Goal: Information Seeking & Learning: Find specific page/section

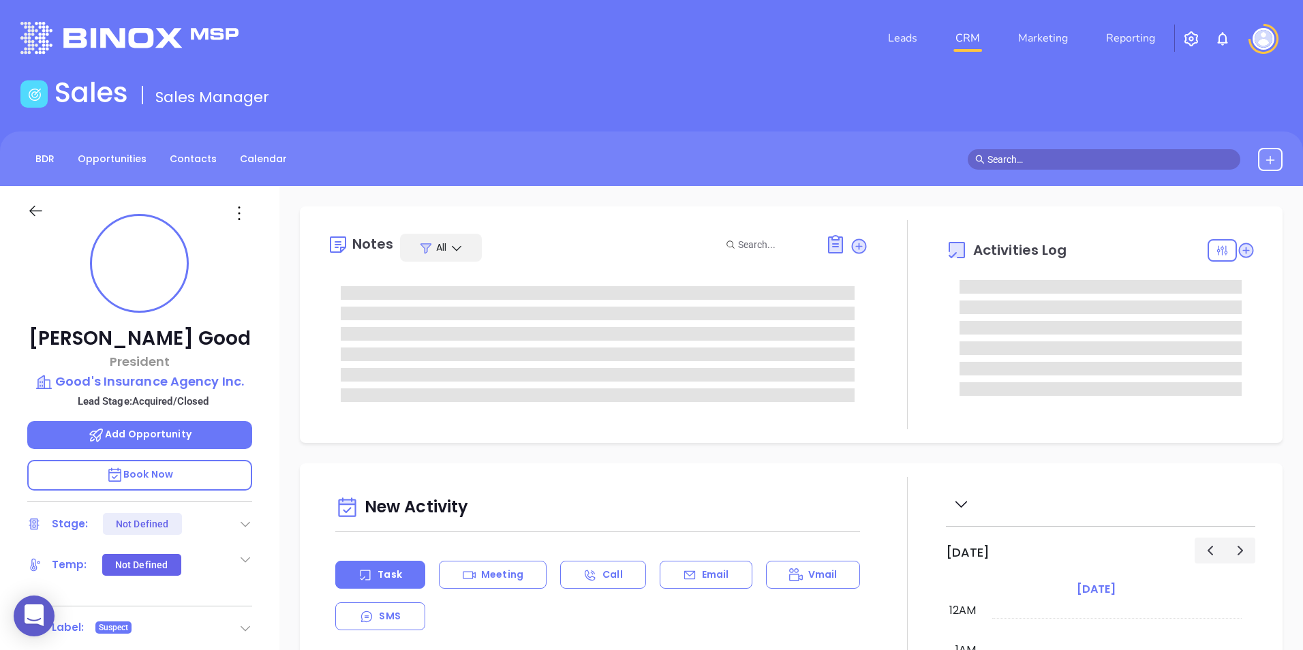
type input "[DATE]"
type input "[PERSON_NAME]"
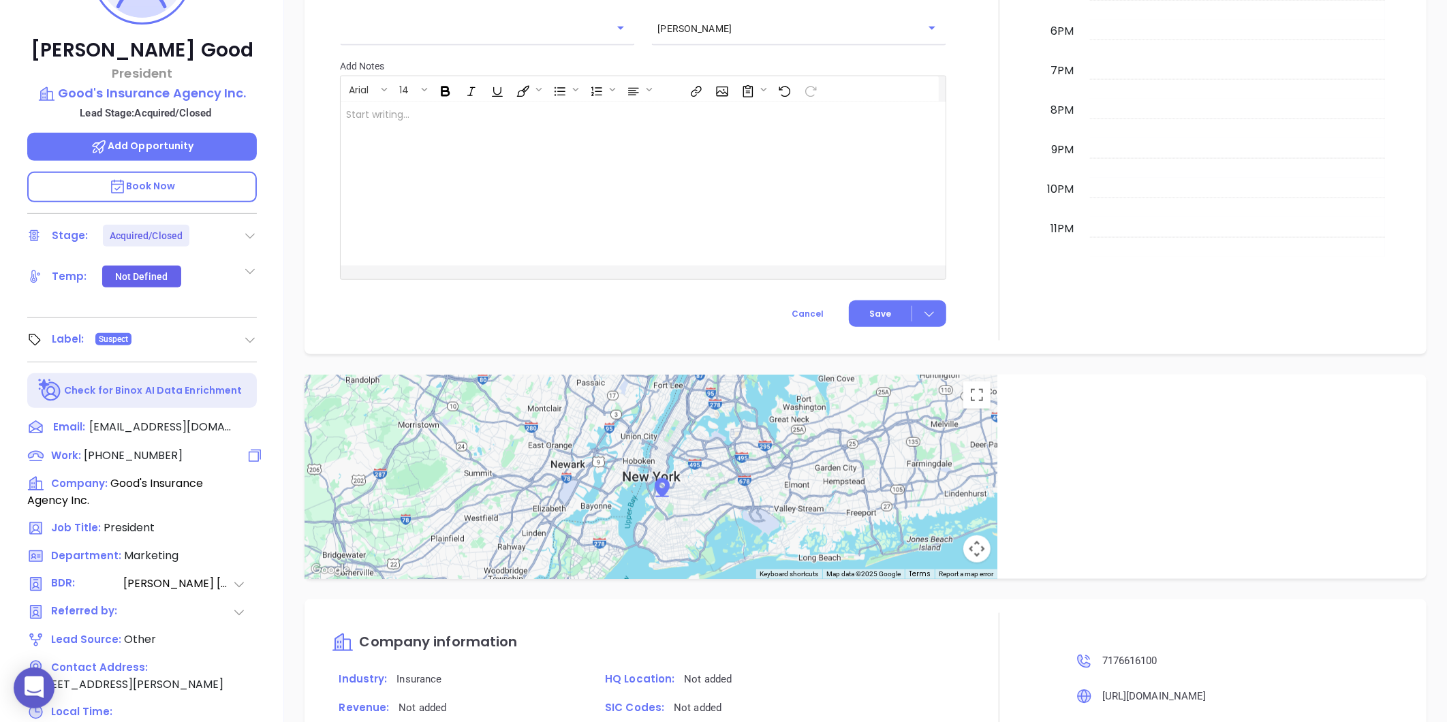
scroll to position [191, 0]
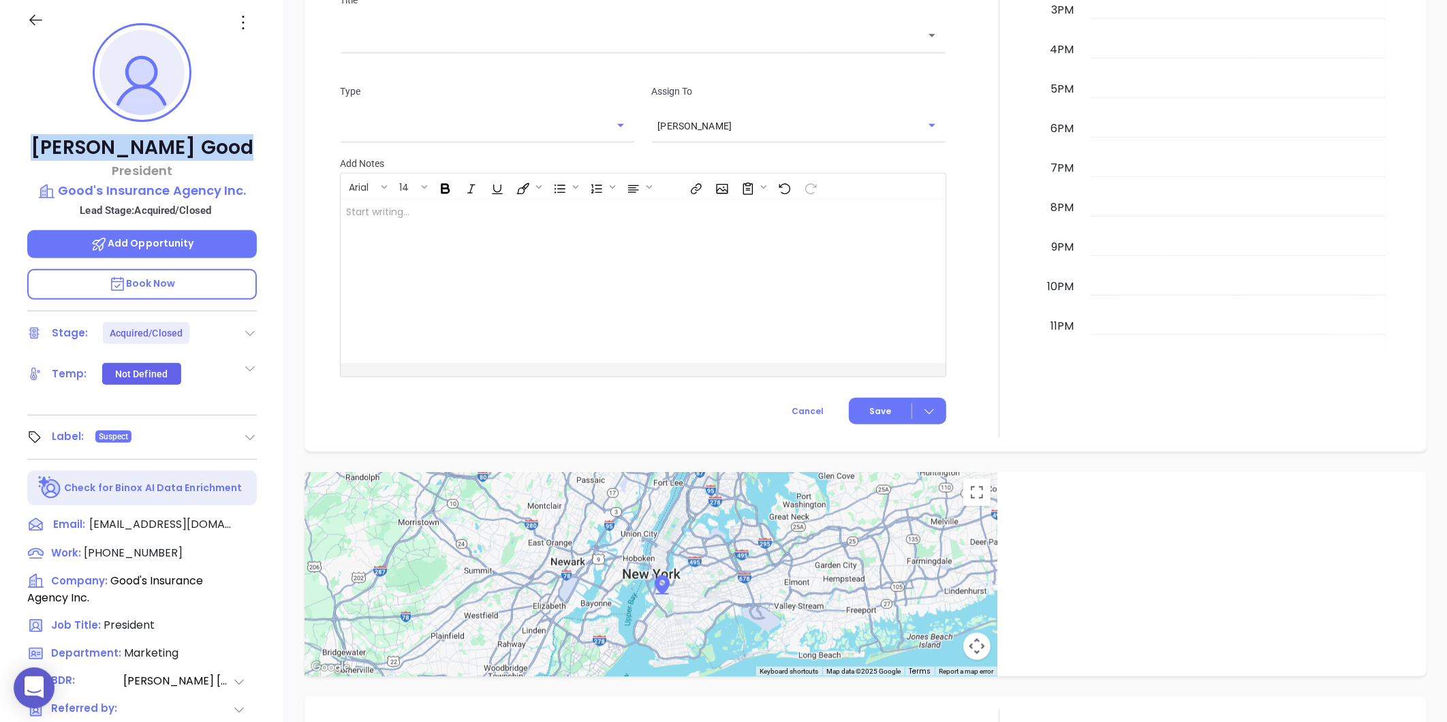
drag, startPoint x: 73, startPoint y: 139, endPoint x: 217, endPoint y: 144, distance: 143.9
click at [217, 144] on p "Timothy Good" at bounding box center [142, 148] width 230 height 25
copy p "Timothy Good"
click at [178, 180] on div "Timothy Good President Good's Insurance Agency Inc. Lead Stage: Acquired/Closed…" at bounding box center [142, 446] width 284 height 903
click at [166, 187] on p "Good's Insurance Agency Inc." at bounding box center [142, 190] width 230 height 19
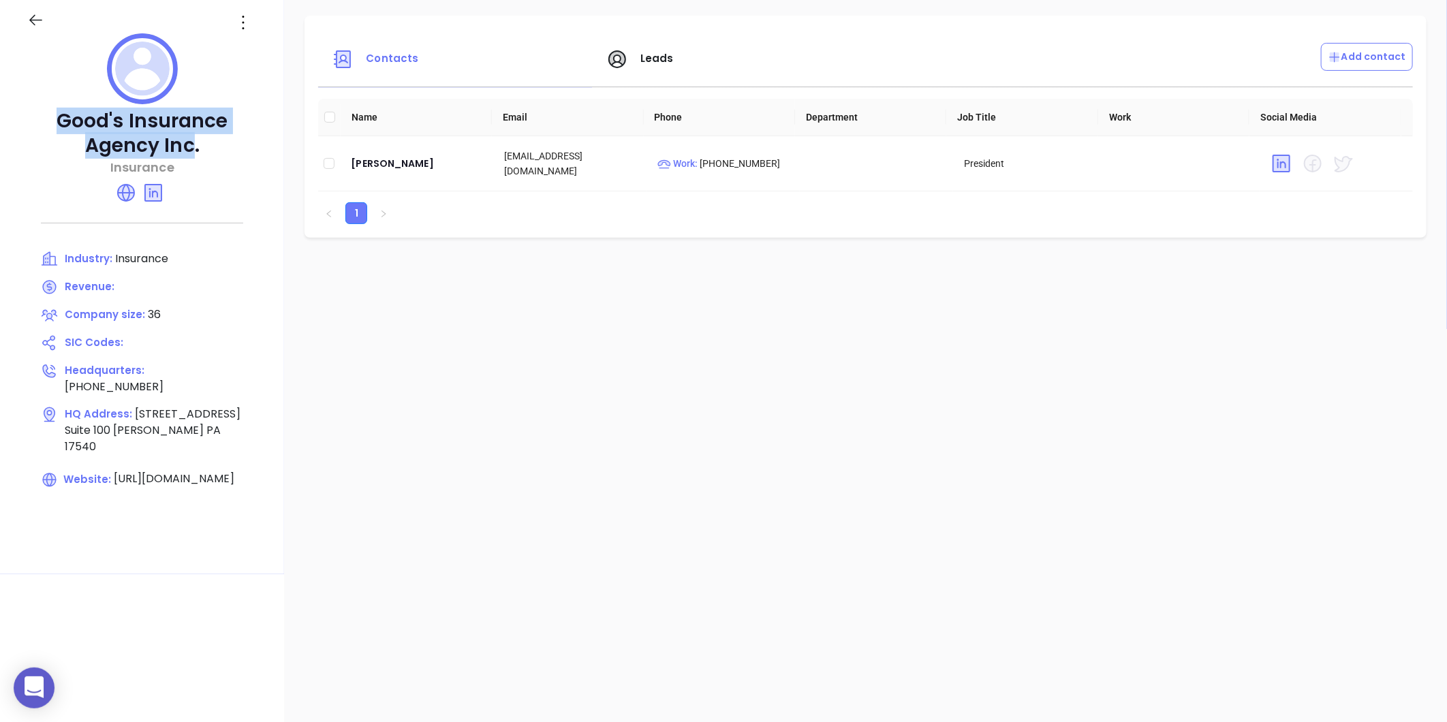
drag, startPoint x: 60, startPoint y: 119, endPoint x: 194, endPoint y: 147, distance: 136.3
click at [194, 147] on p "Good's Insurance Agency Inc." at bounding box center [142, 133] width 230 height 49
copy p "Good's Insurance Agency Inc"
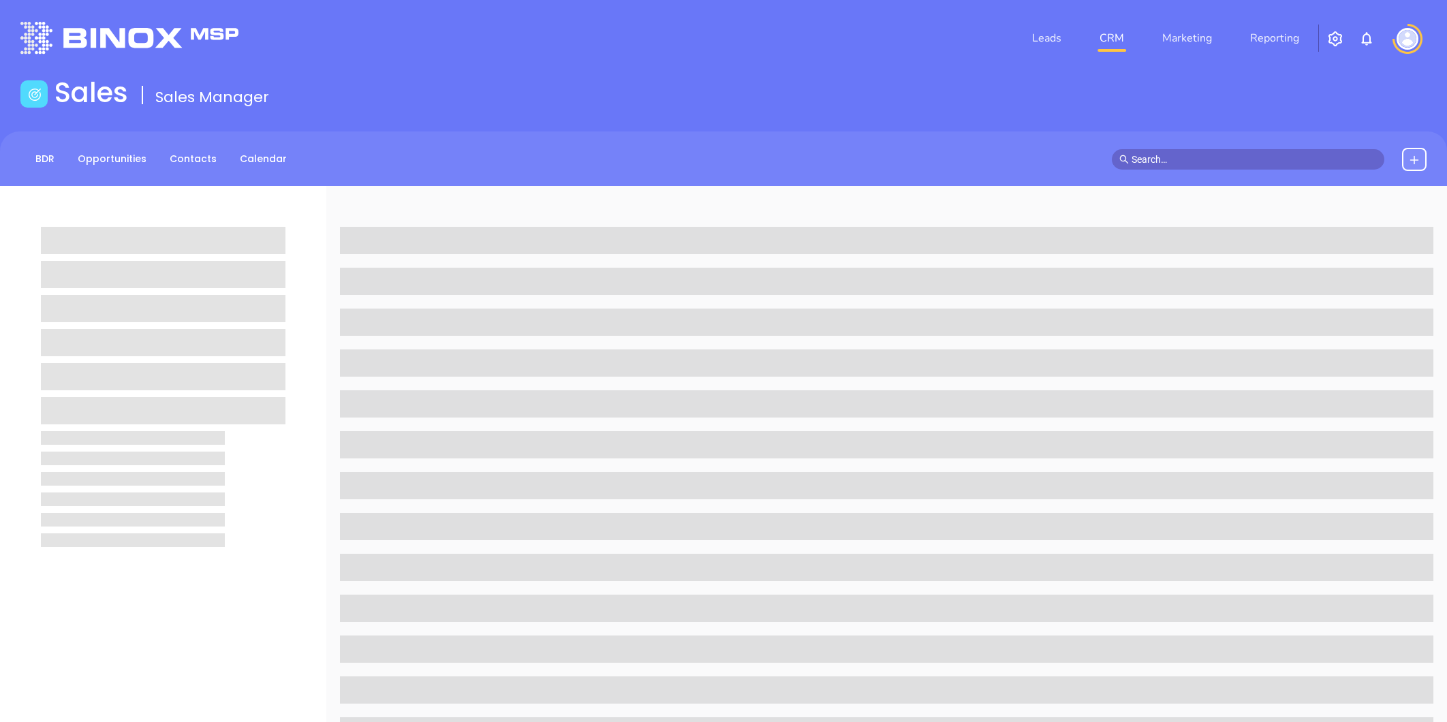
scroll to position [418, 0]
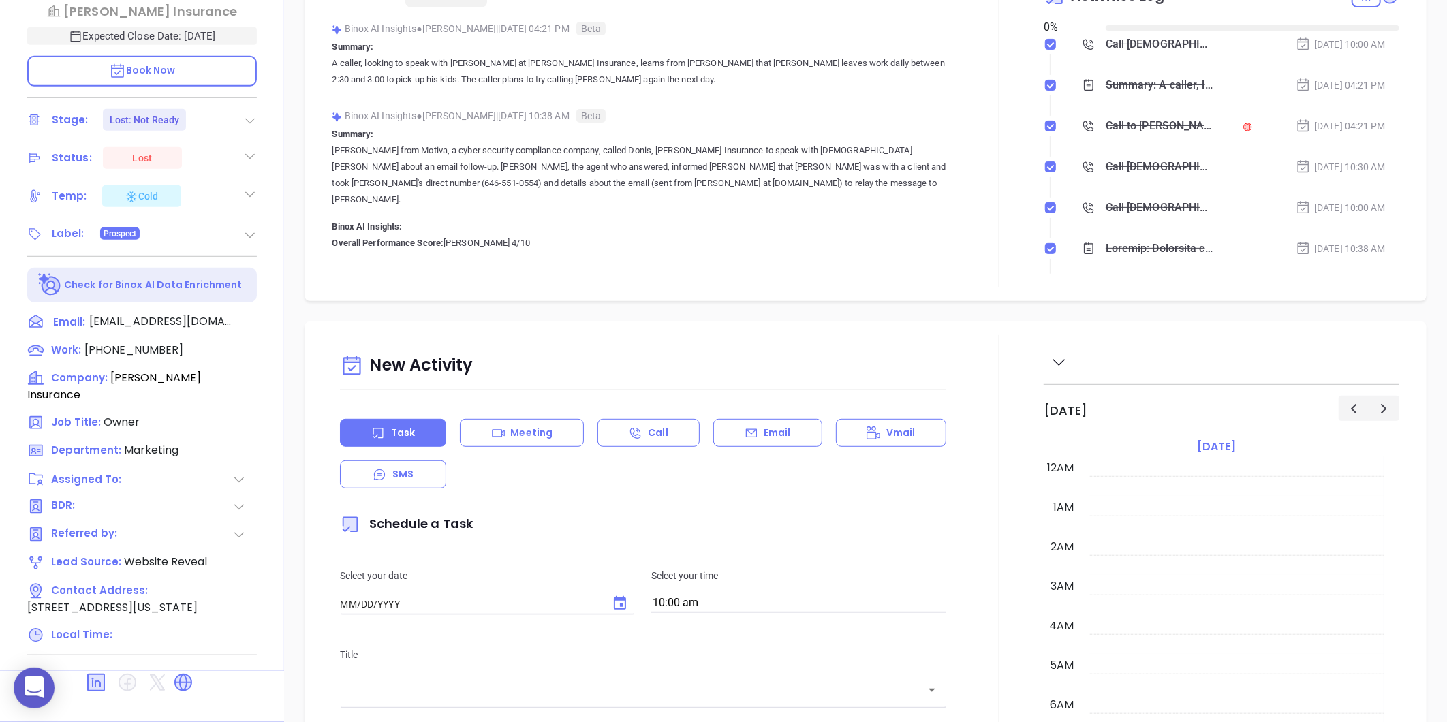
type input "[DATE]"
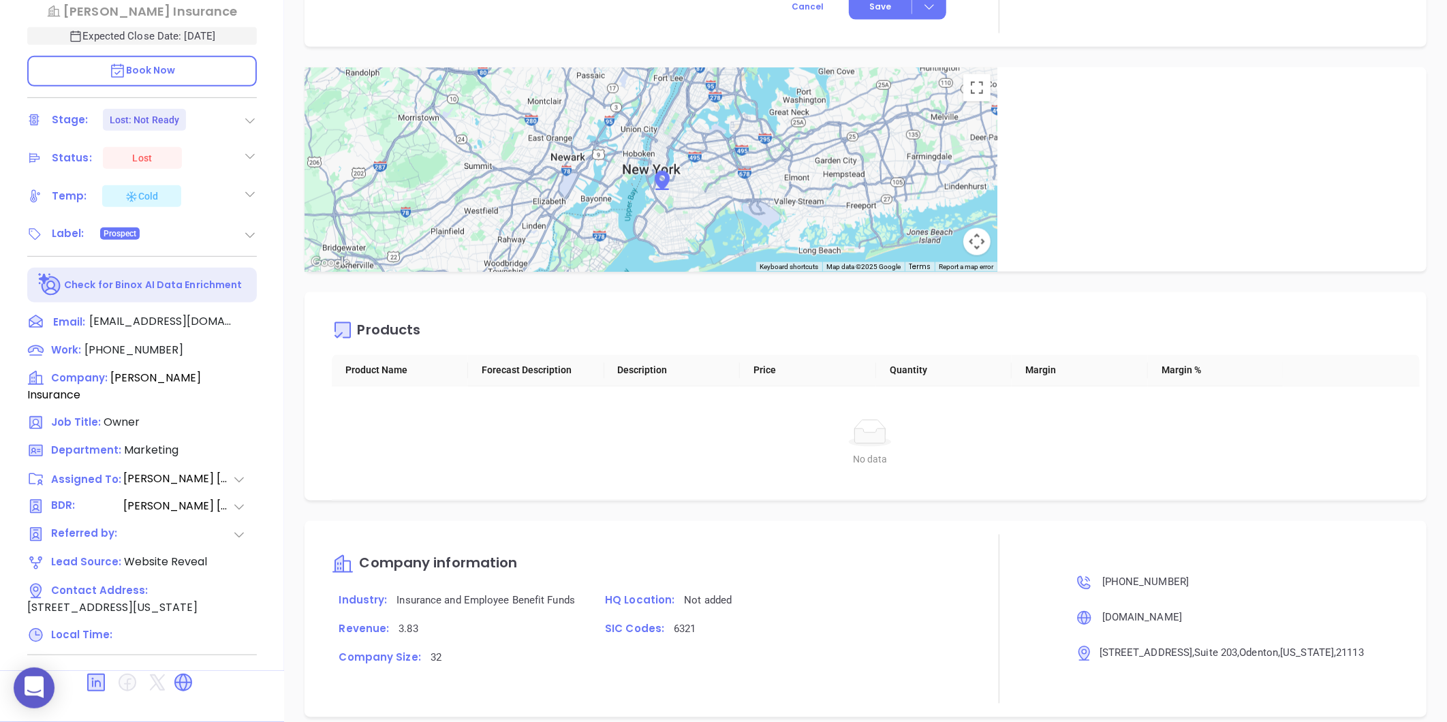
scroll to position [1237, 0]
type input "Gissela Vargas"
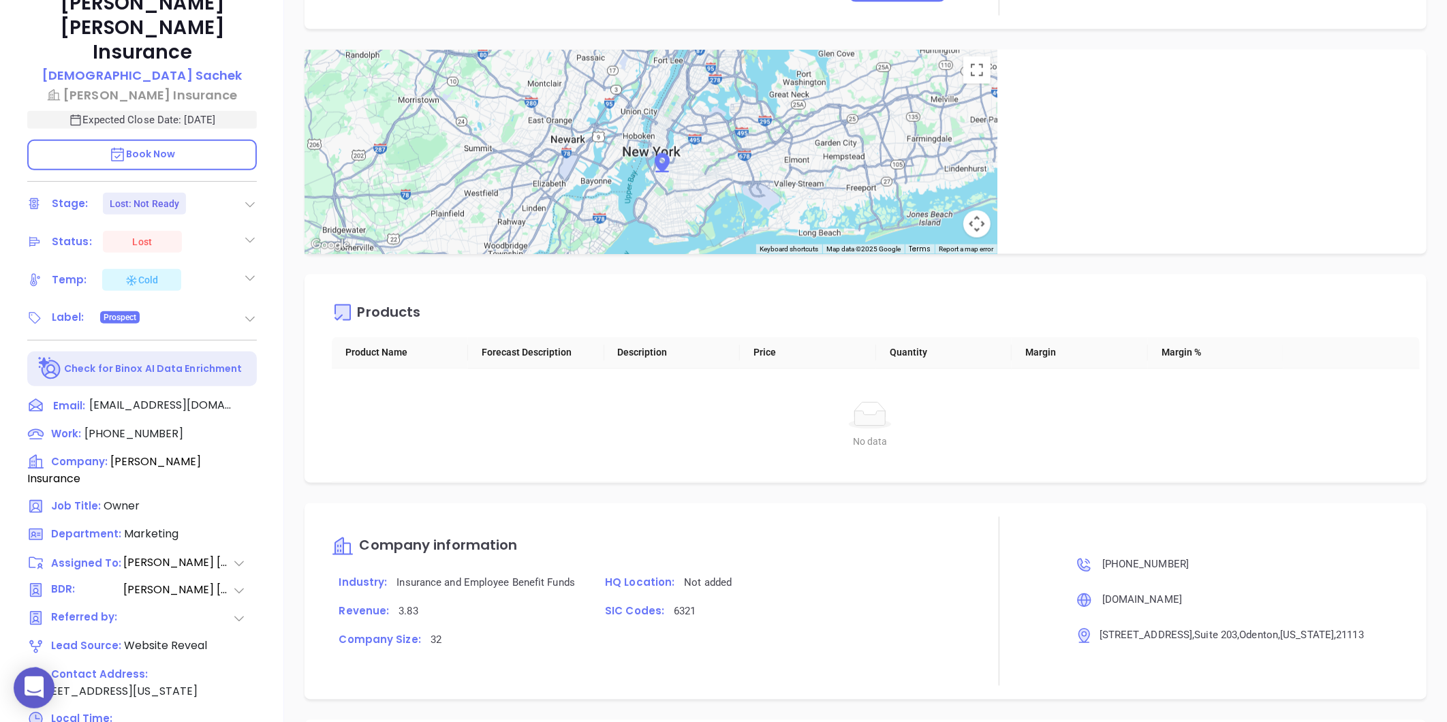
scroll to position [191, 0]
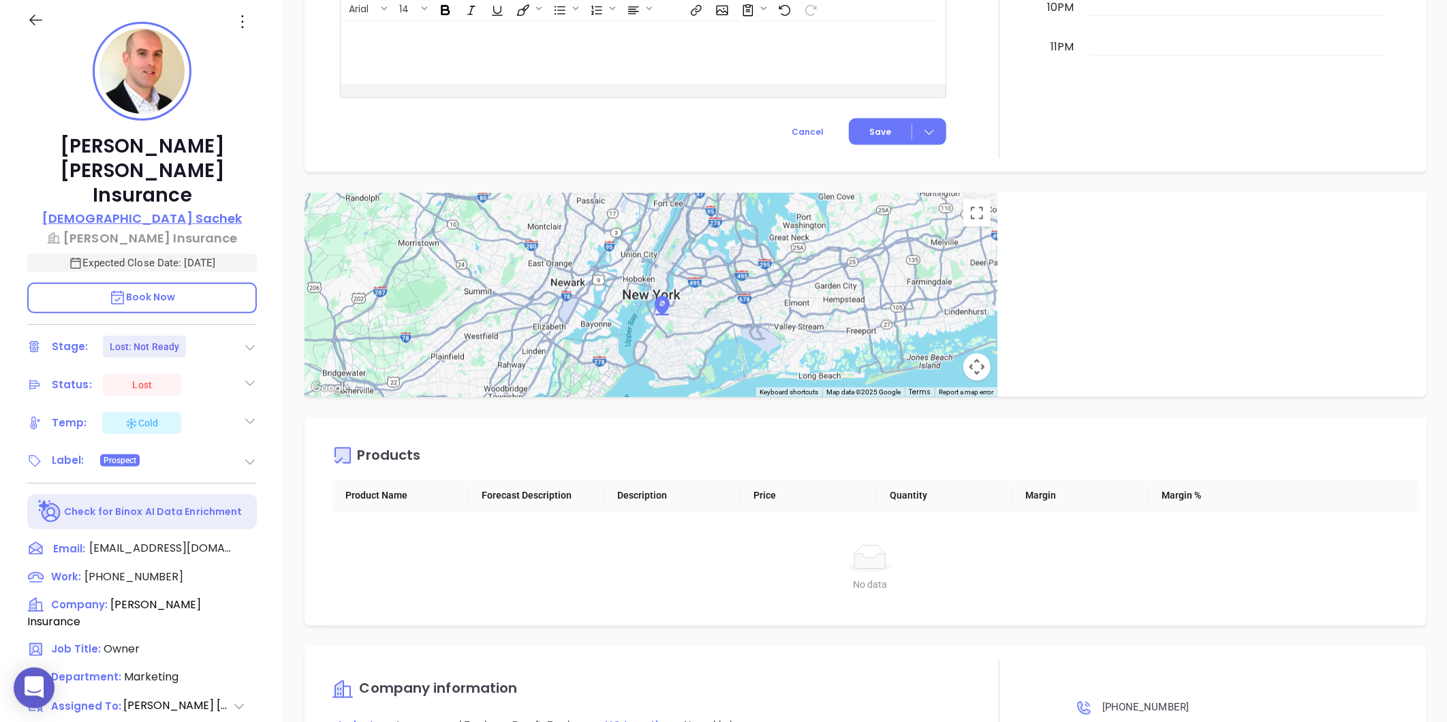
click at [150, 209] on p "Christian Sachek" at bounding box center [142, 218] width 200 height 18
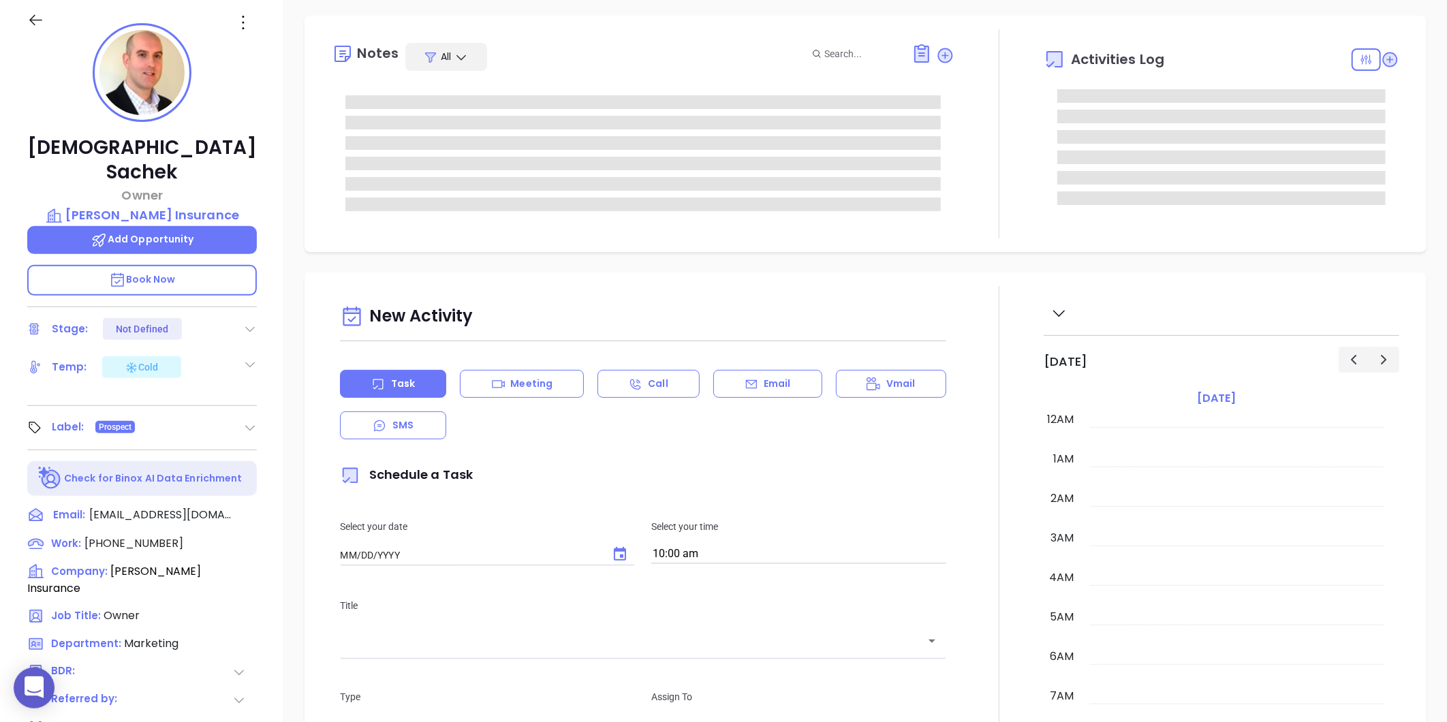
type input "09/10/2025"
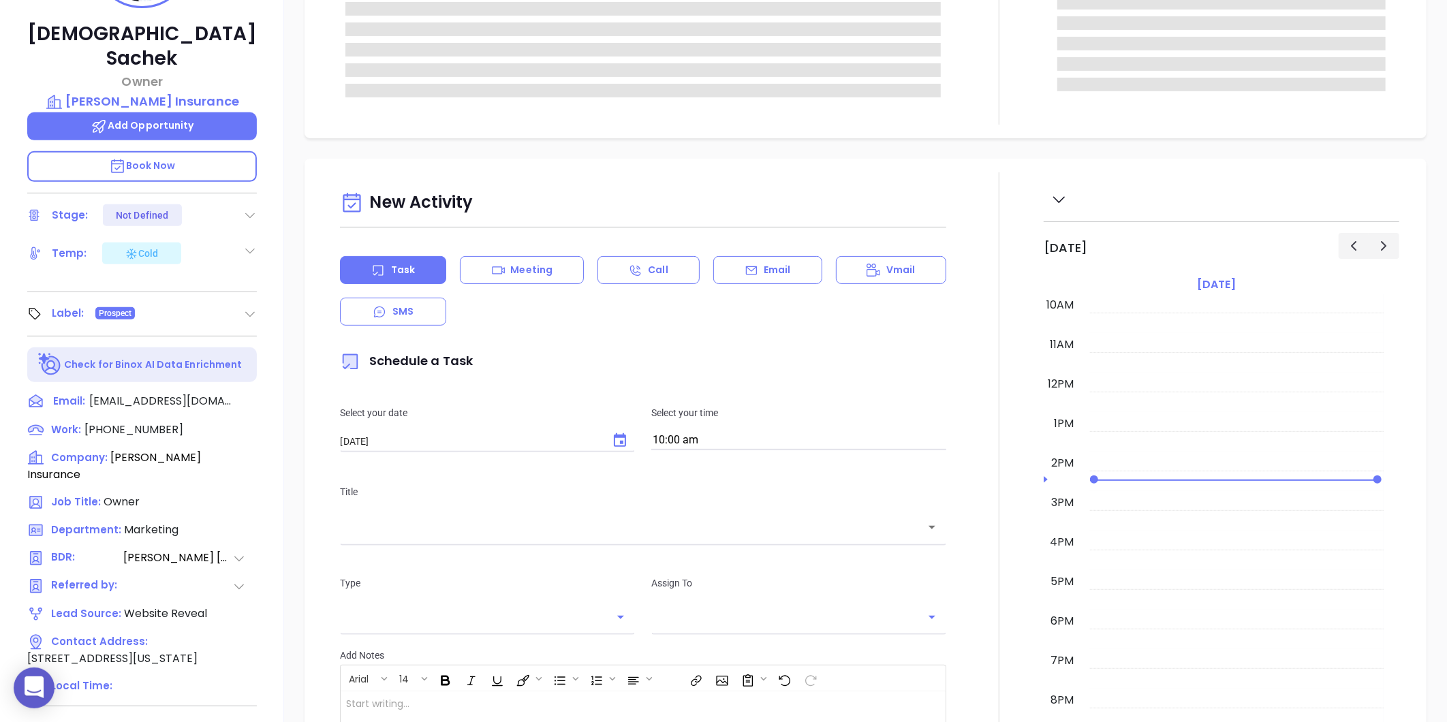
scroll to position [418, 0]
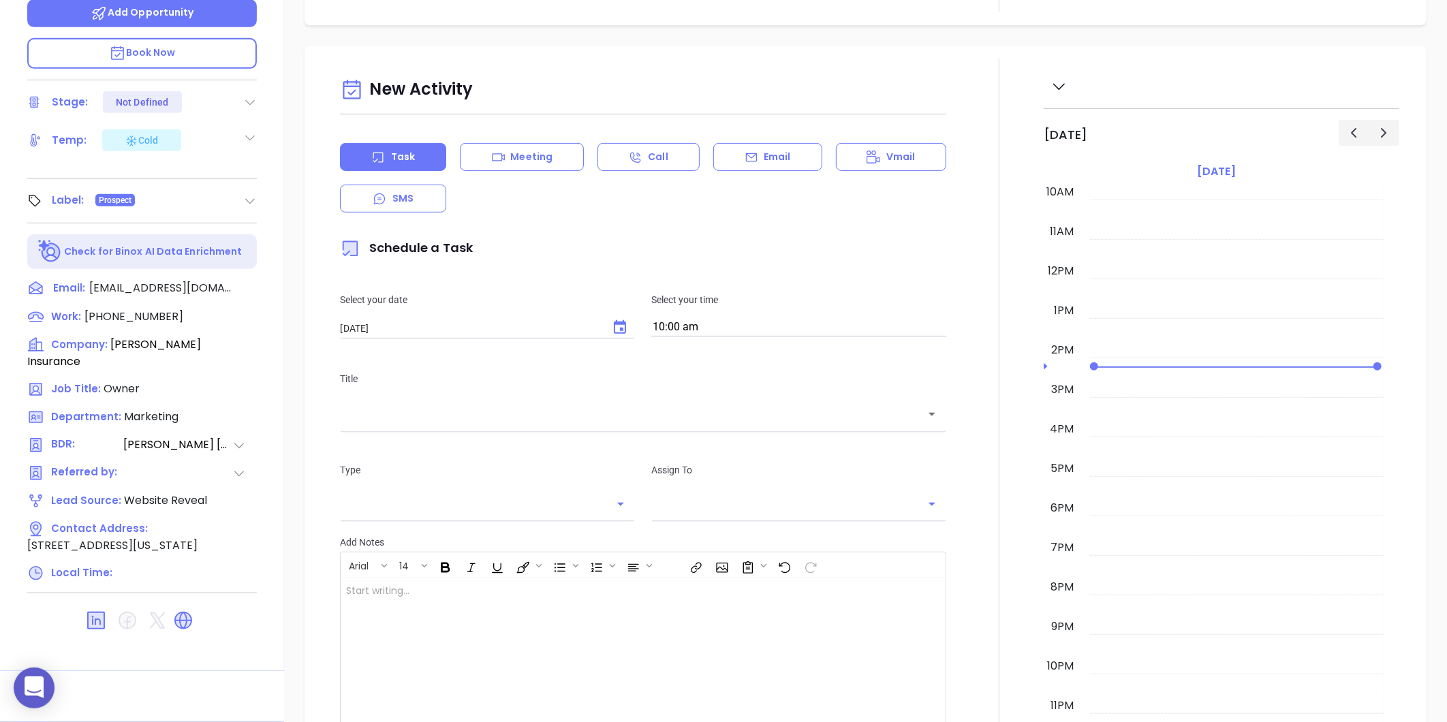
type input "Gissela Vargas"
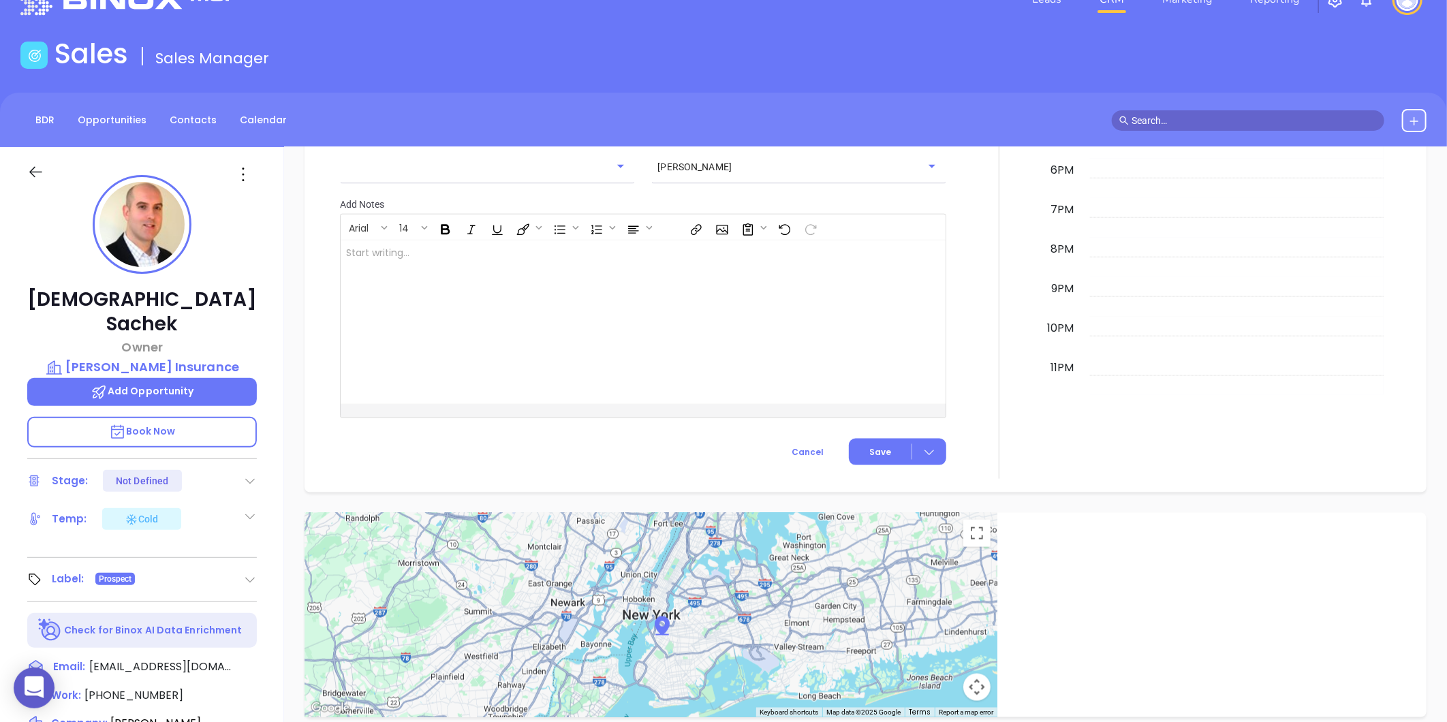
scroll to position [0, 0]
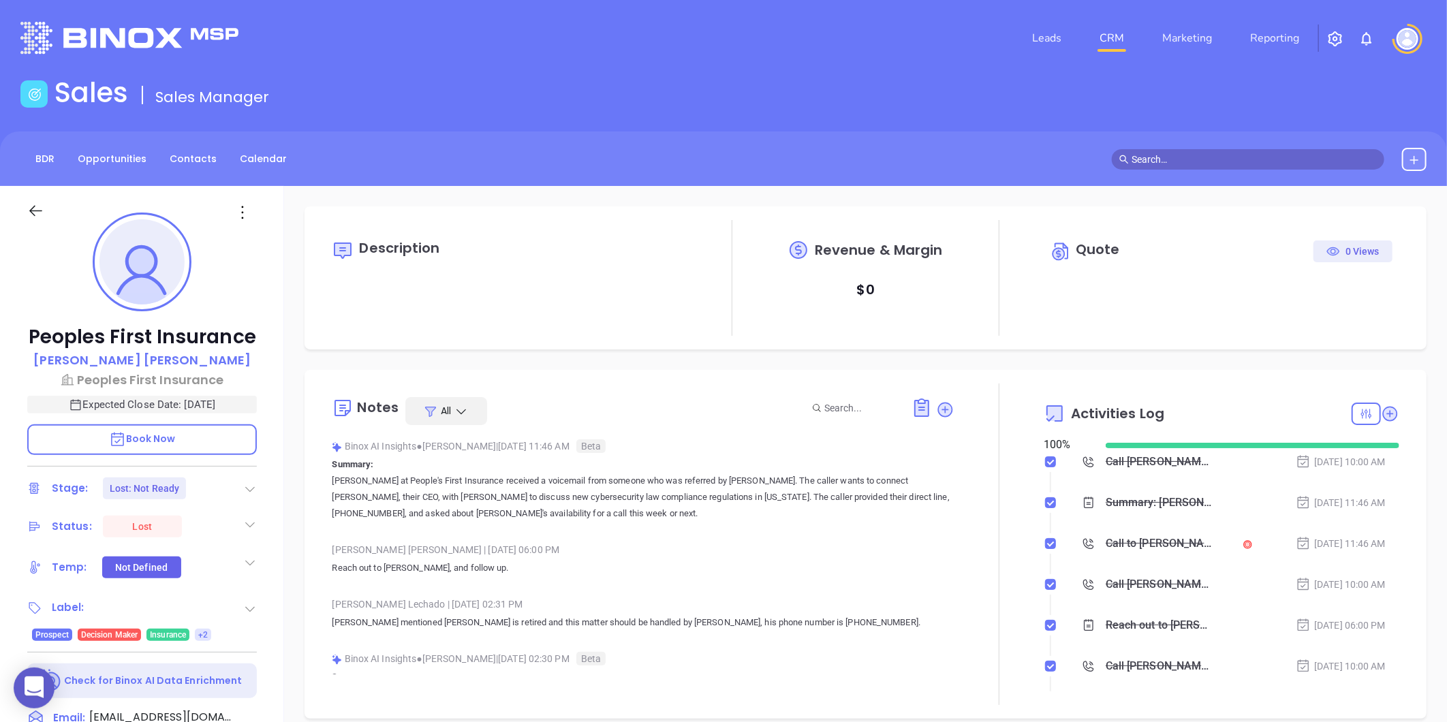
type input "[DATE]"
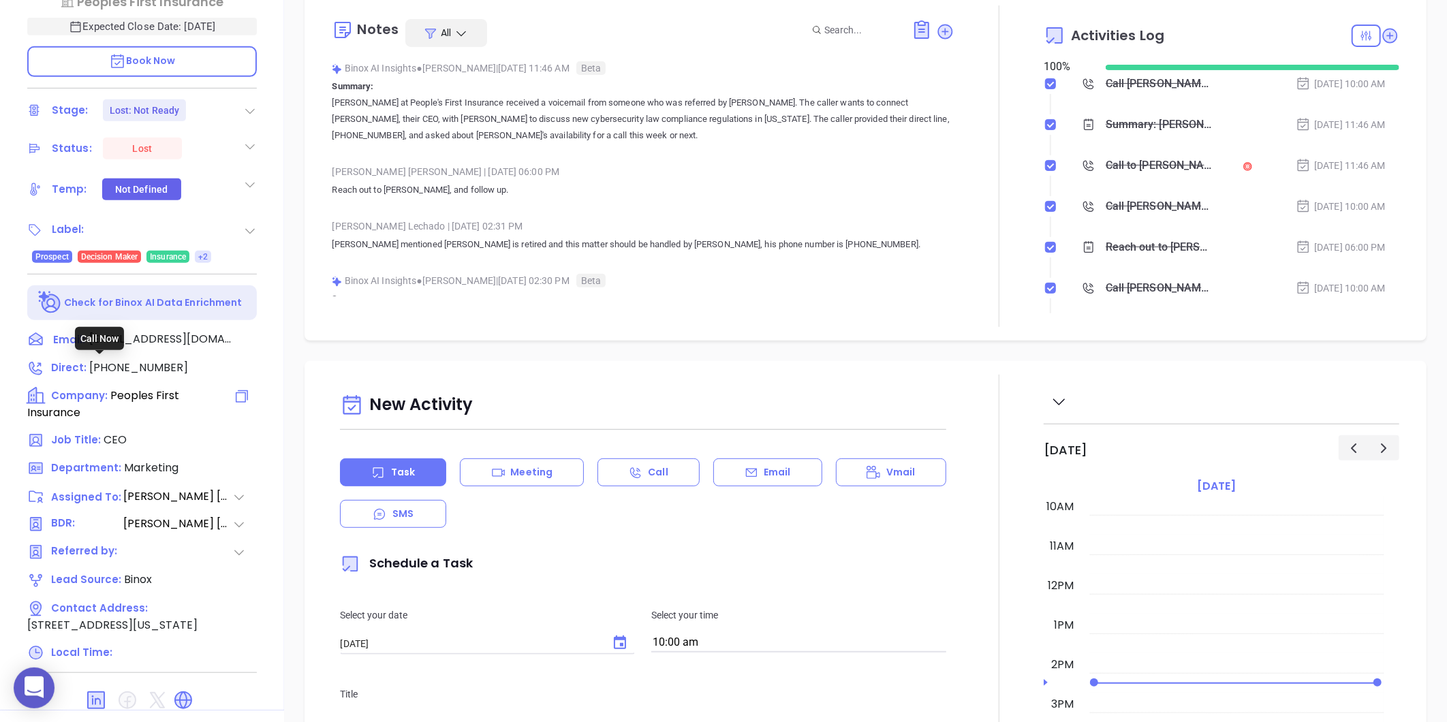
type input "[PERSON_NAME]"
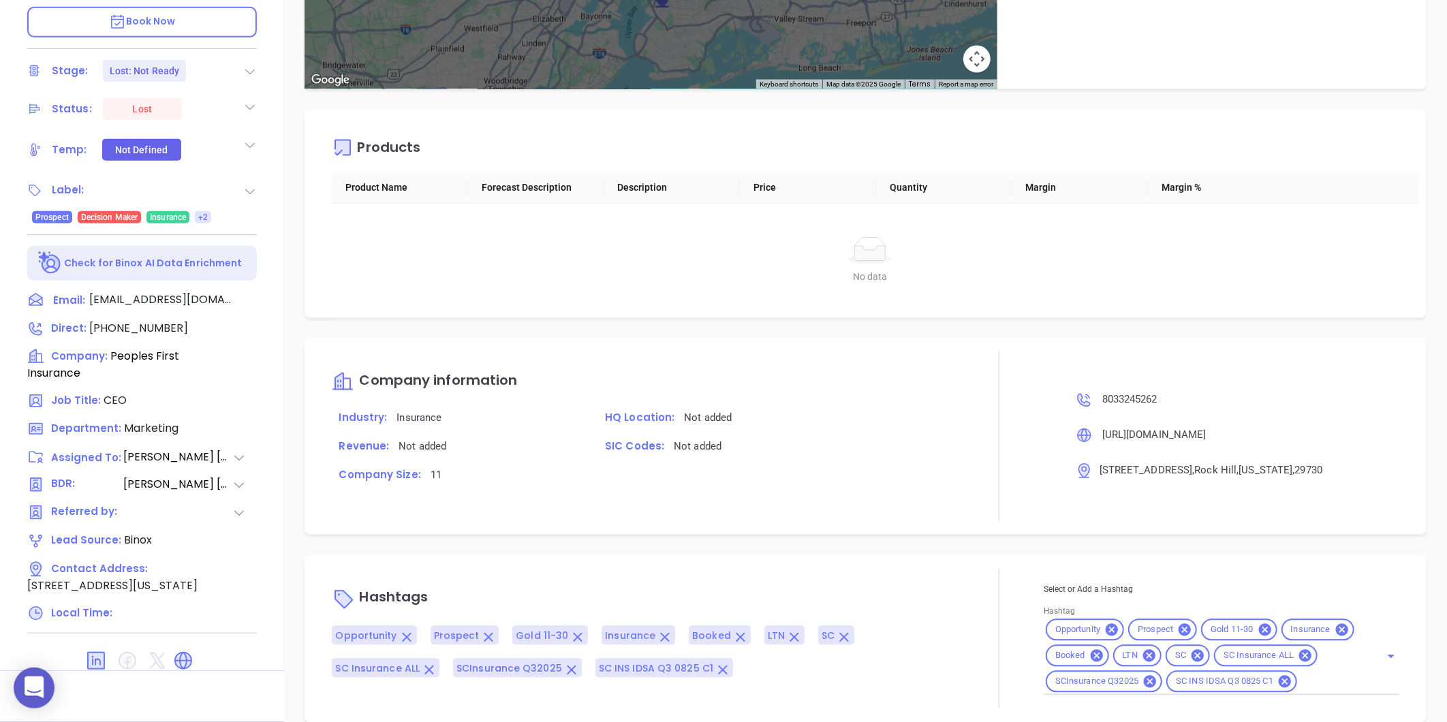
scroll to position [1263, 0]
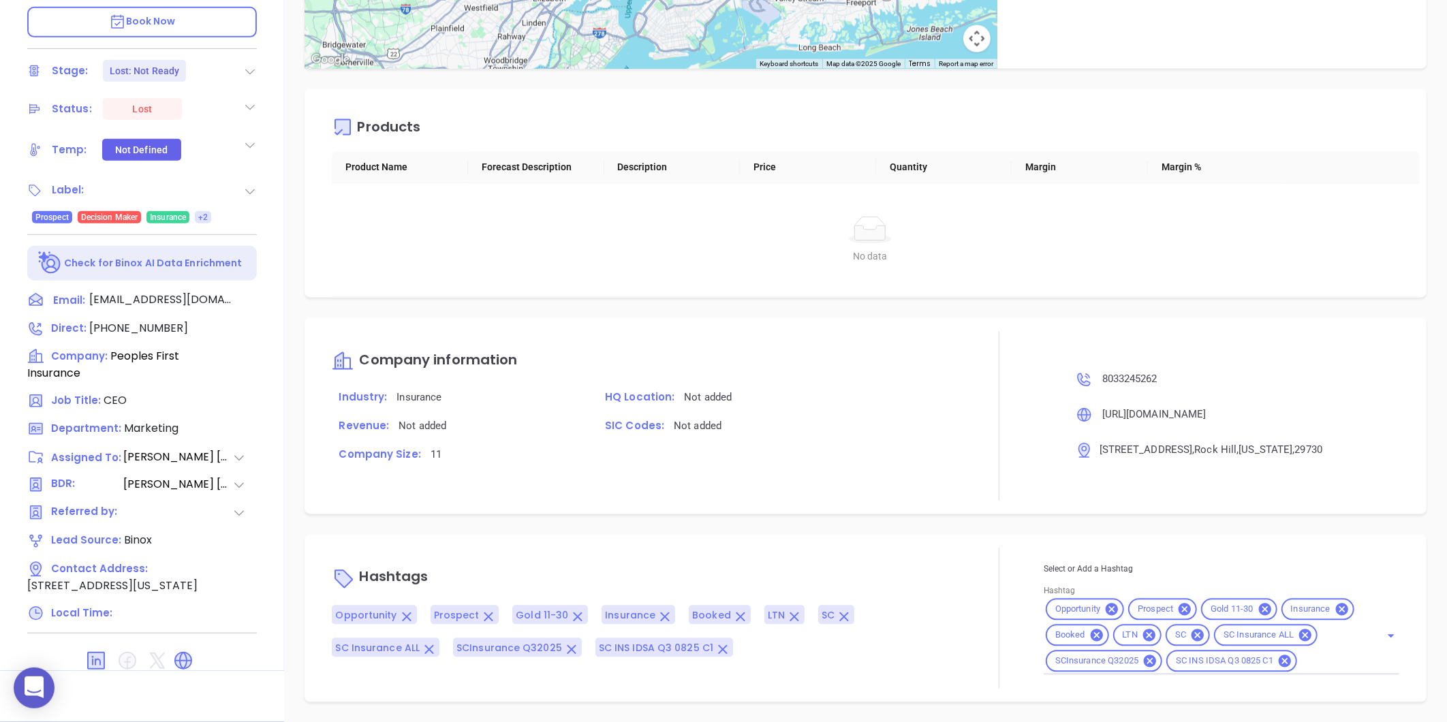
click at [1097, 607] on span "Opportunity" at bounding box center [1077, 610] width 61 height 12
click at [1106, 607] on icon at bounding box center [1112, 610] width 12 height 12
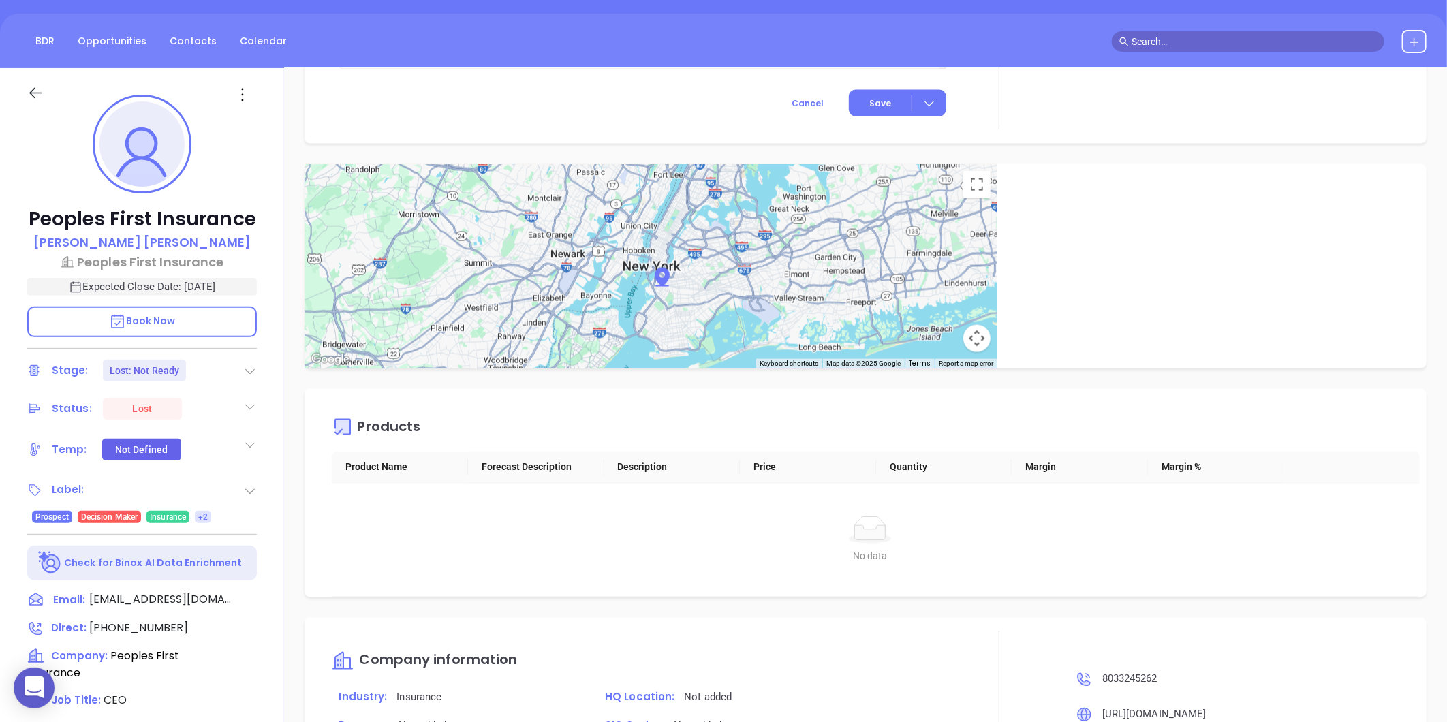
scroll to position [114, 0]
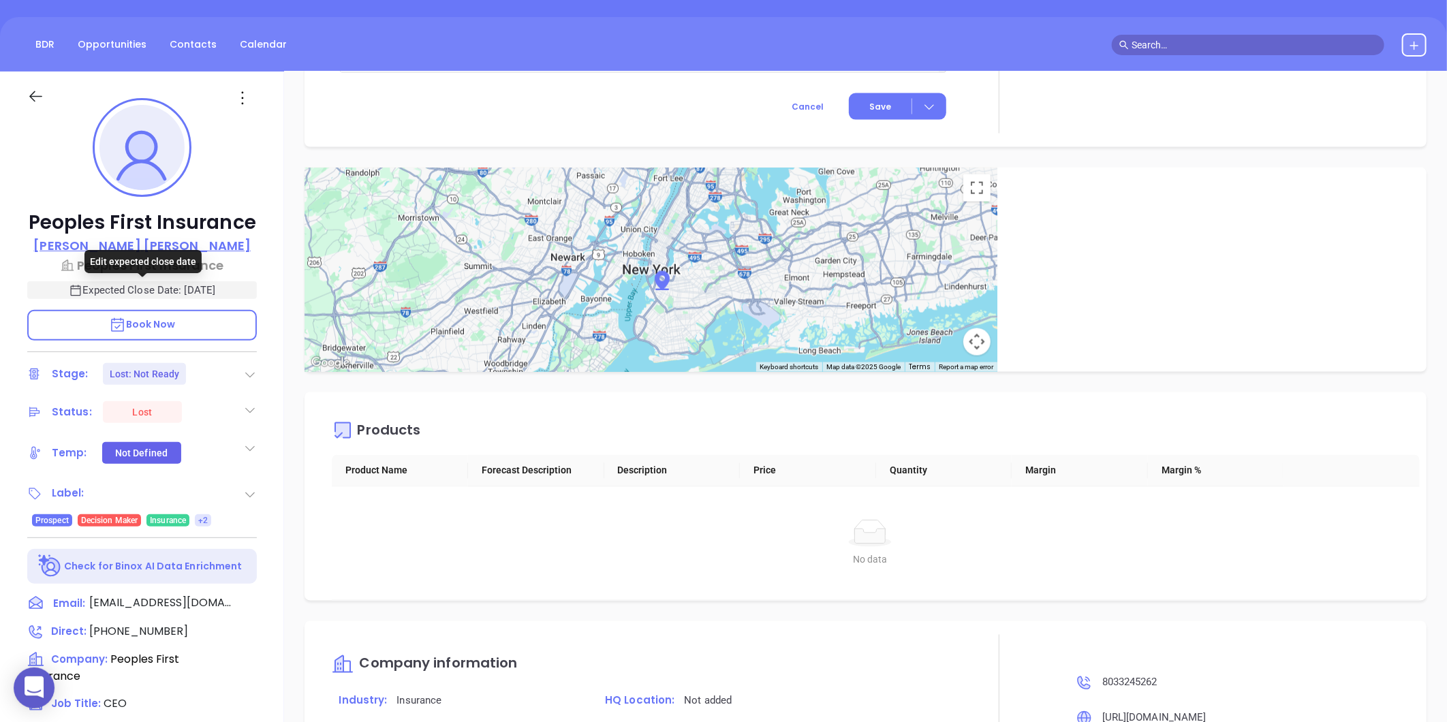
click at [149, 247] on p "Jimmy Galloway" at bounding box center [141, 245] width 217 height 18
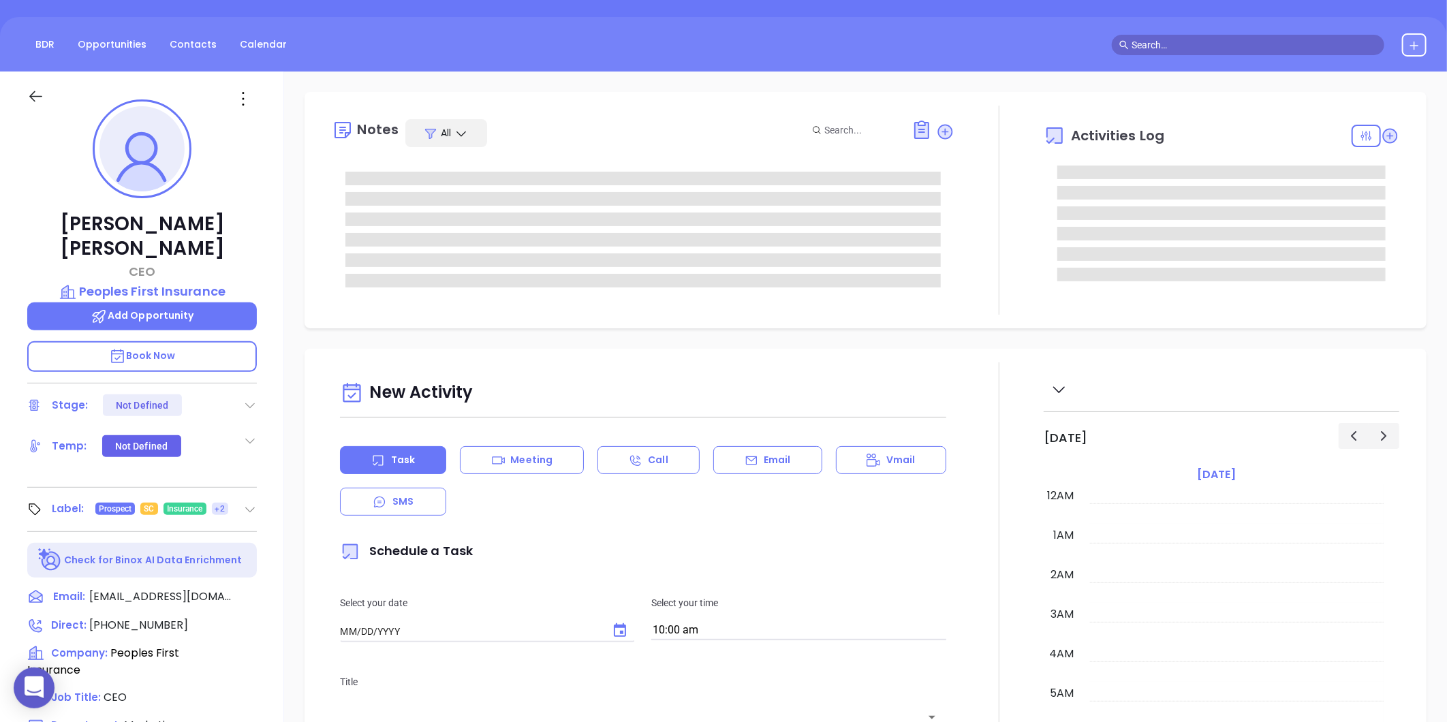
type input "[DATE]"
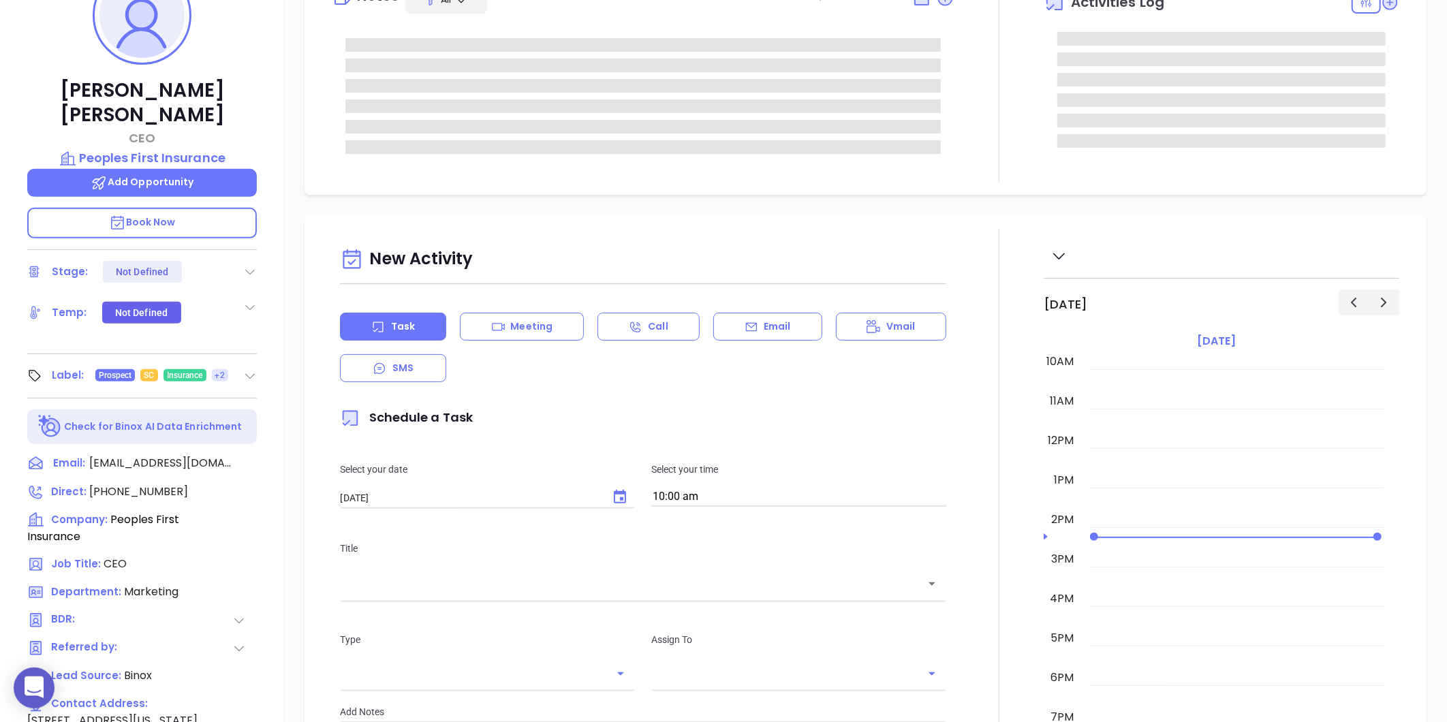
scroll to position [266, 0]
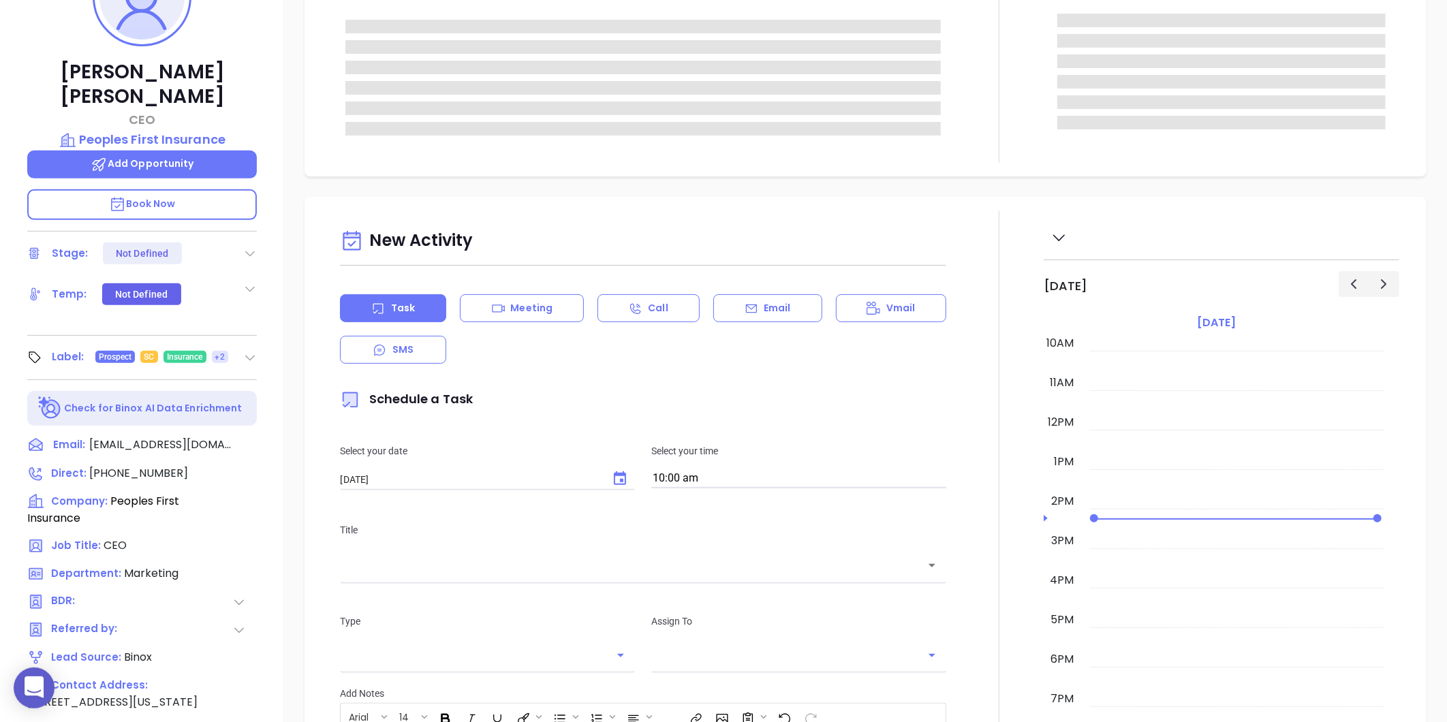
type input "Gissela Vargas"
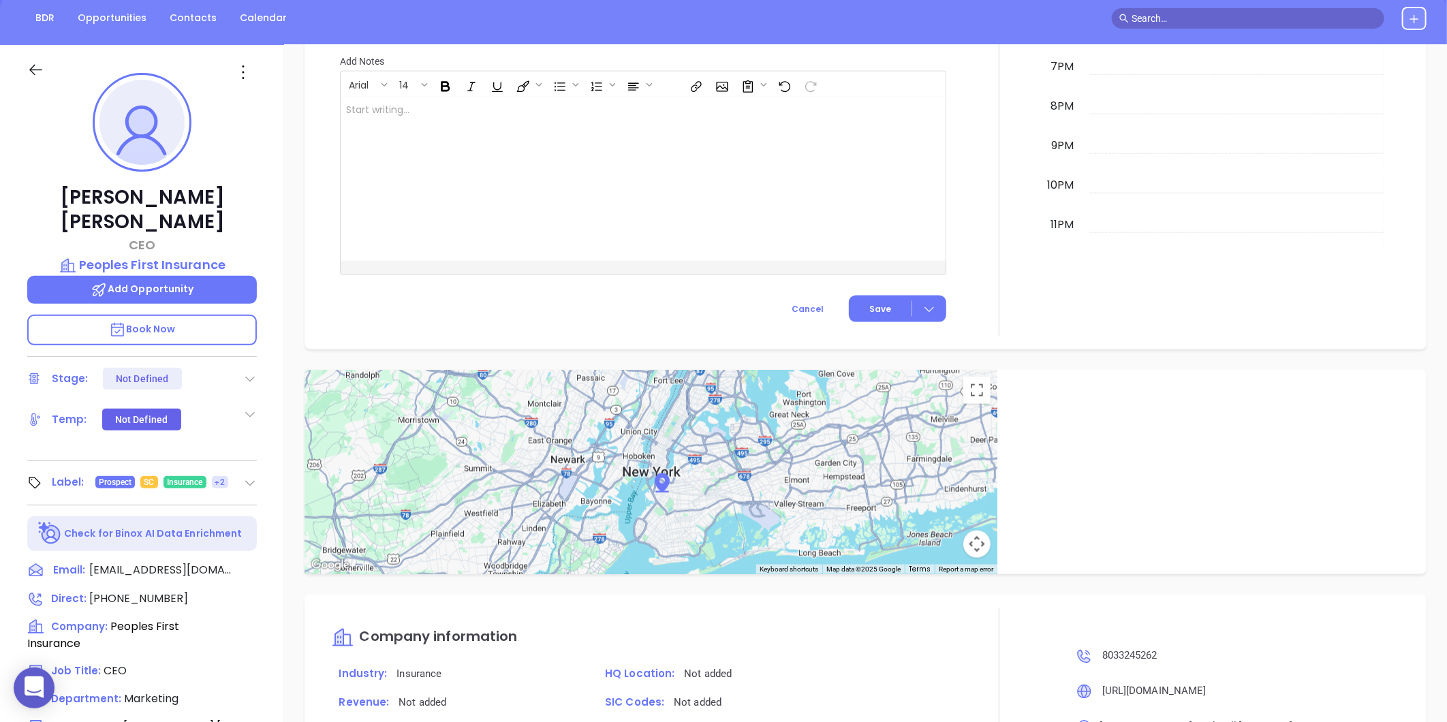
scroll to position [114, 0]
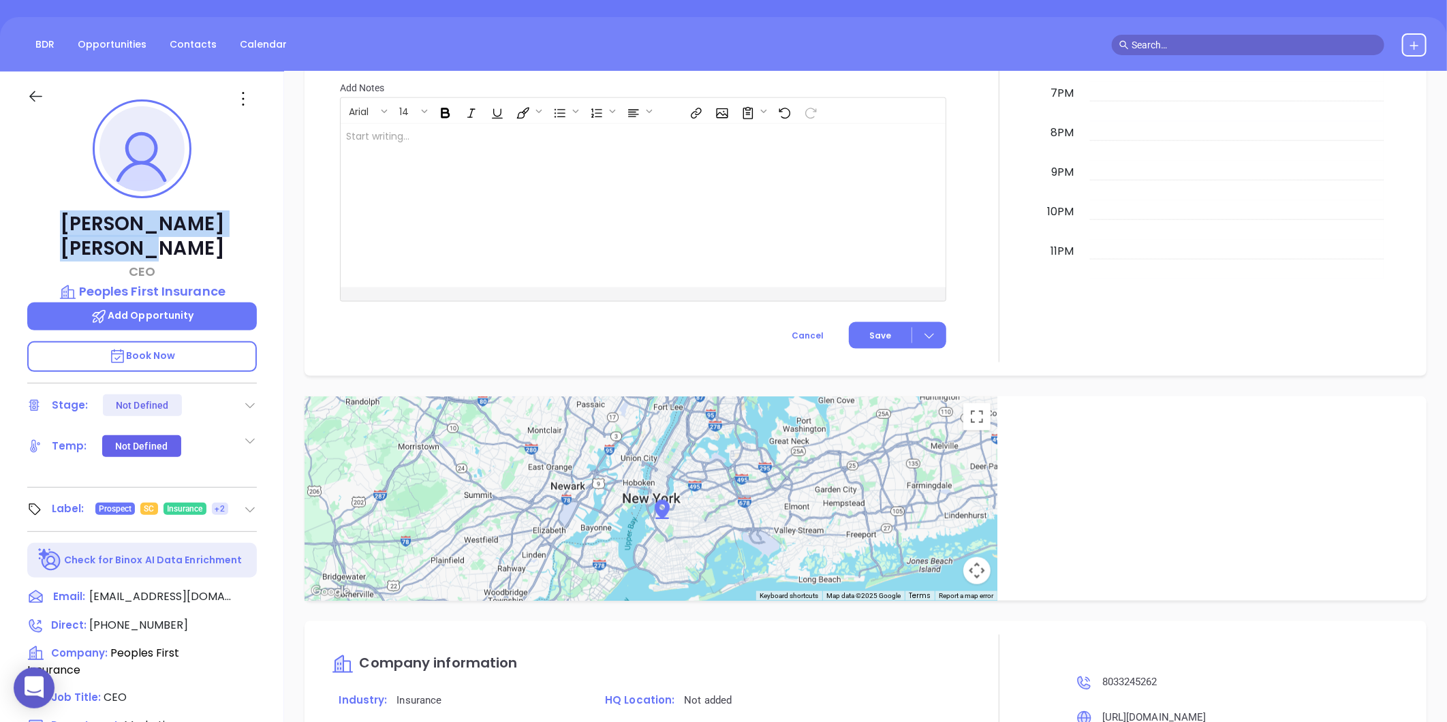
drag, startPoint x: 57, startPoint y: 219, endPoint x: 230, endPoint y: 232, distance: 173.6
click at [230, 232] on p "Jimmy Galloway" at bounding box center [142, 236] width 230 height 49
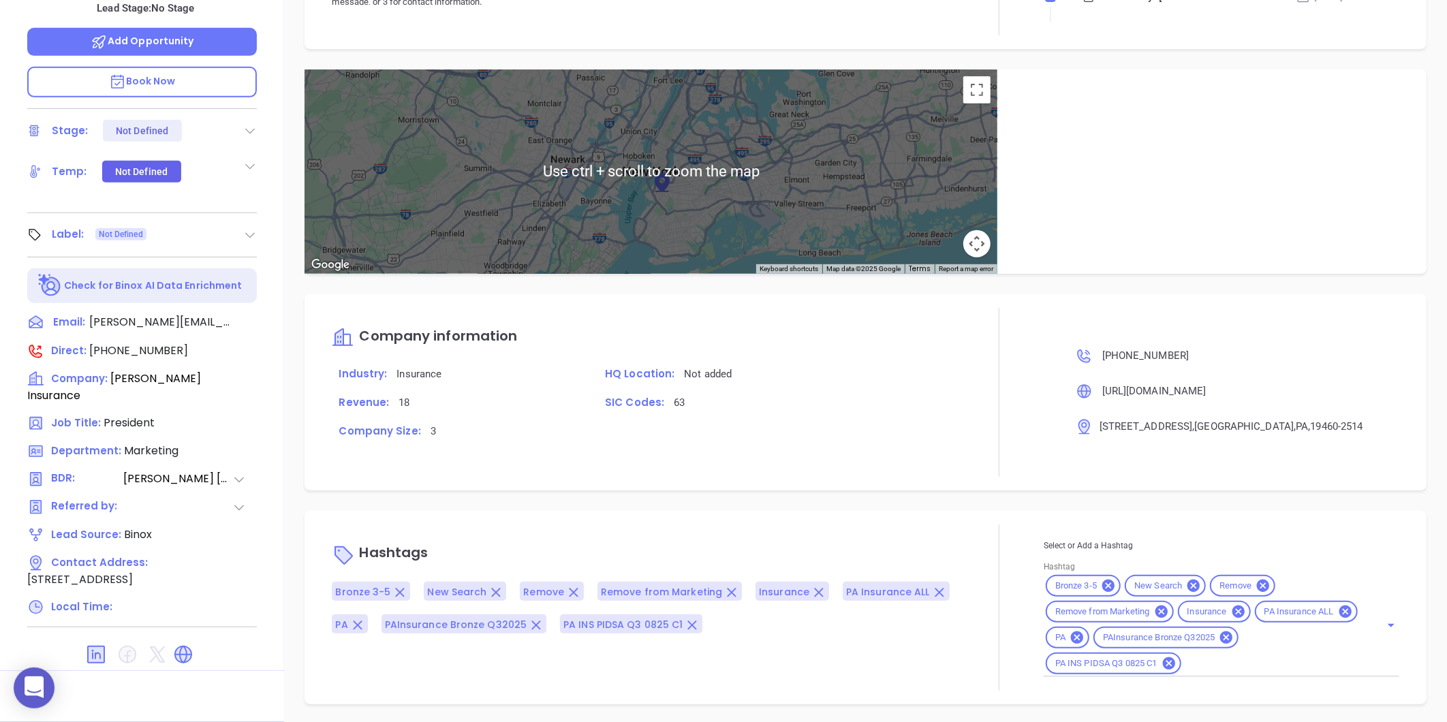
scroll to position [91, 0]
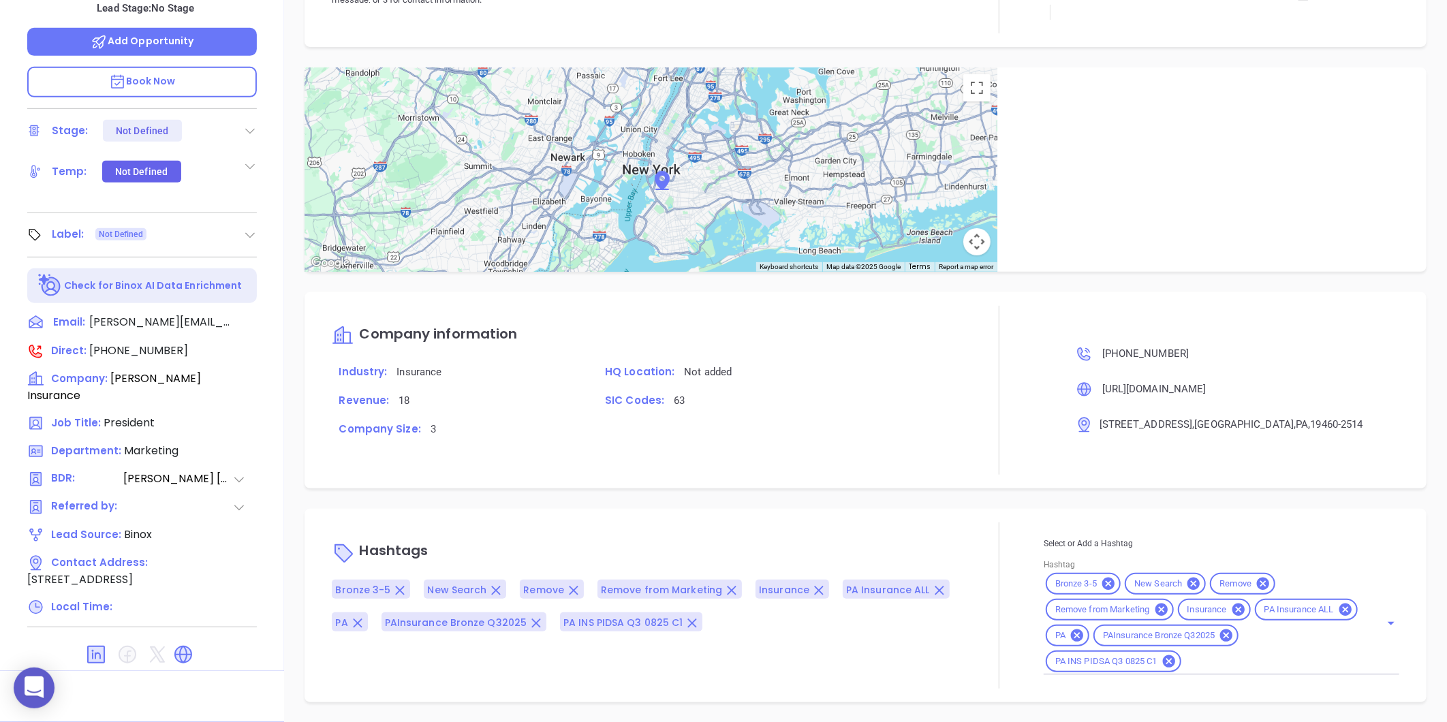
click at [249, 124] on icon at bounding box center [250, 131] width 14 height 14
click at [923, 509] on div "Hashtags Bronze 3-5 New Search Remove Remove from Marketing Insurance PA Insura…" at bounding box center [866, 606] width 1122 height 194
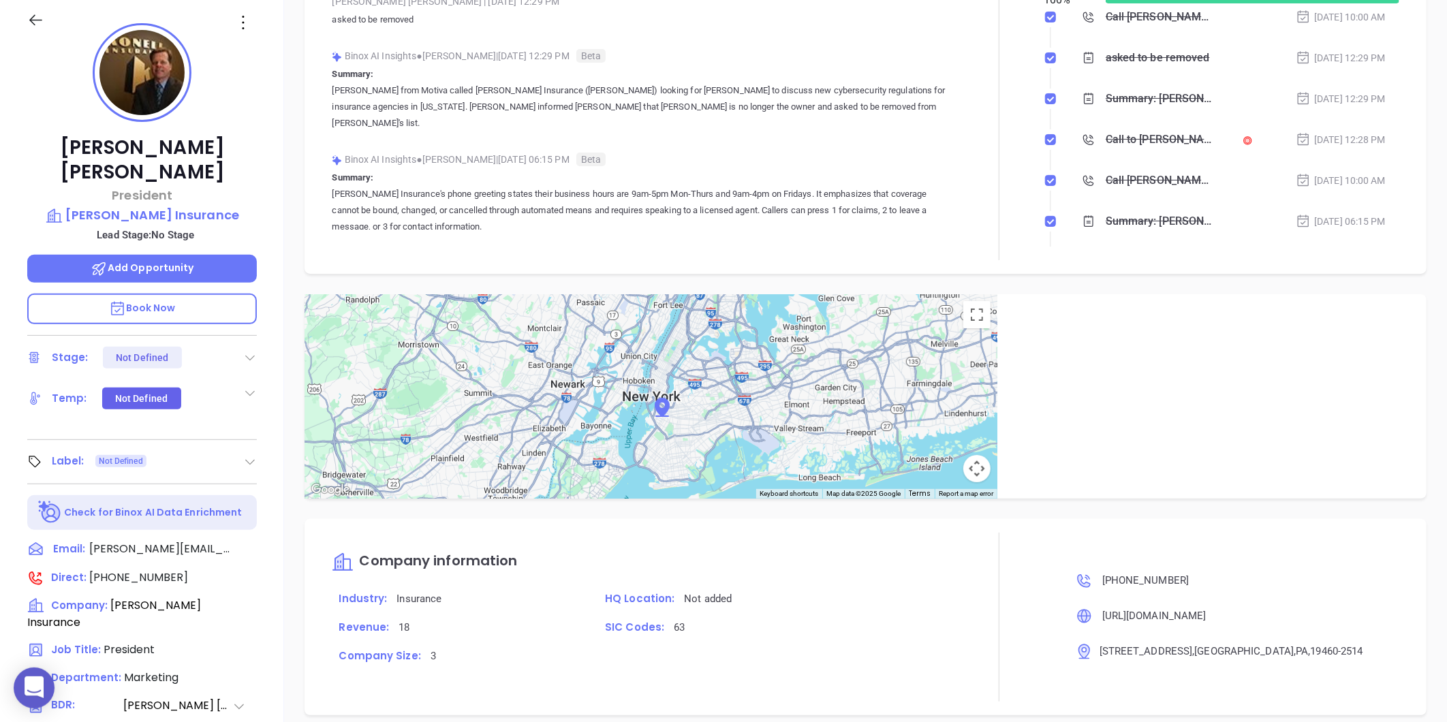
scroll to position [114, 0]
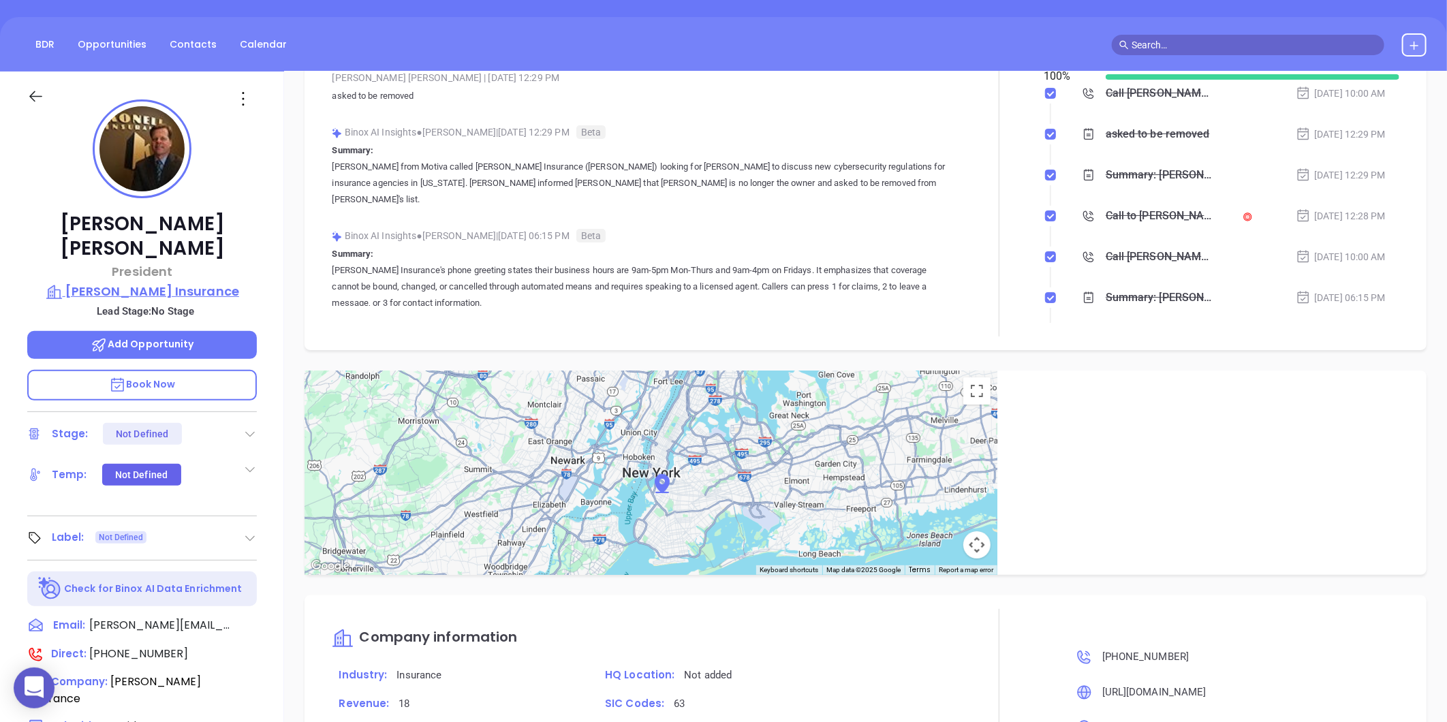
click at [167, 282] on p "Konell Insurance" at bounding box center [142, 291] width 230 height 19
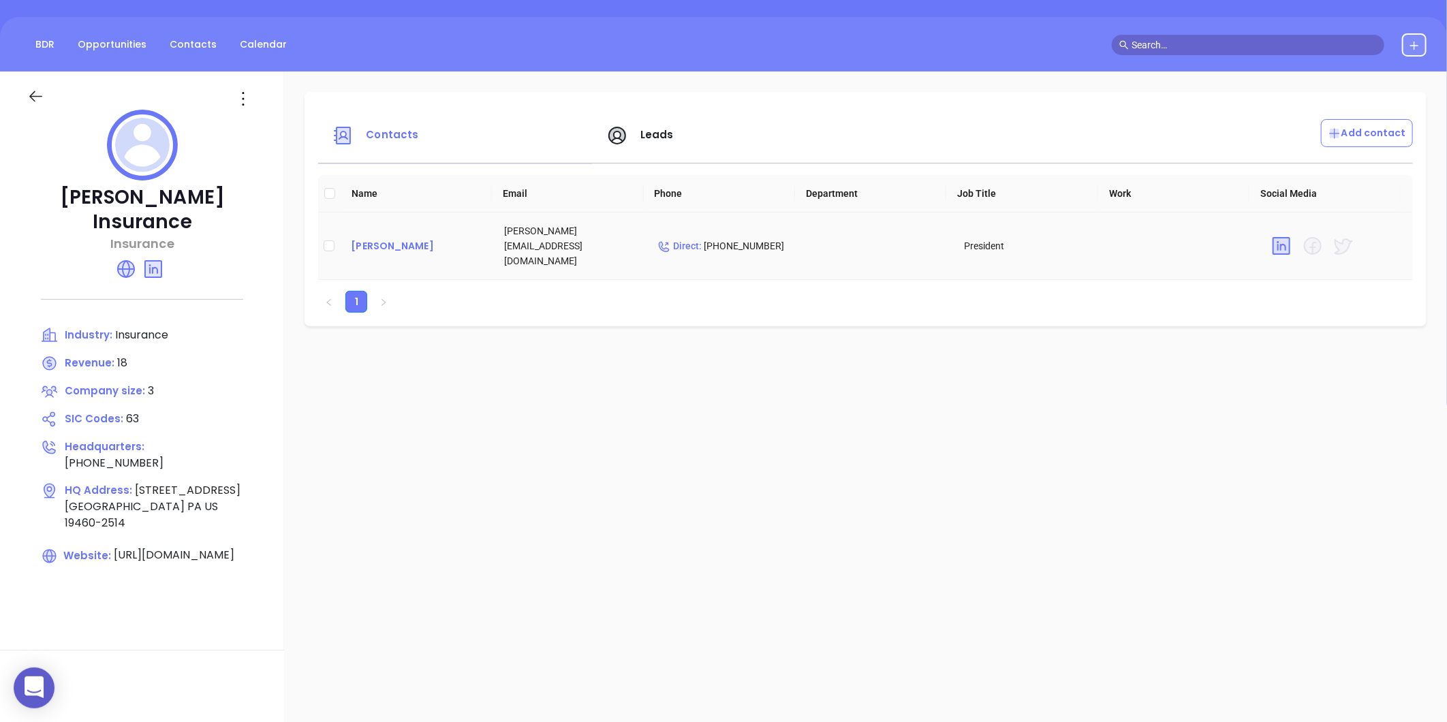
click at [382, 242] on div "Chris Konell" at bounding box center [417, 246] width 132 height 16
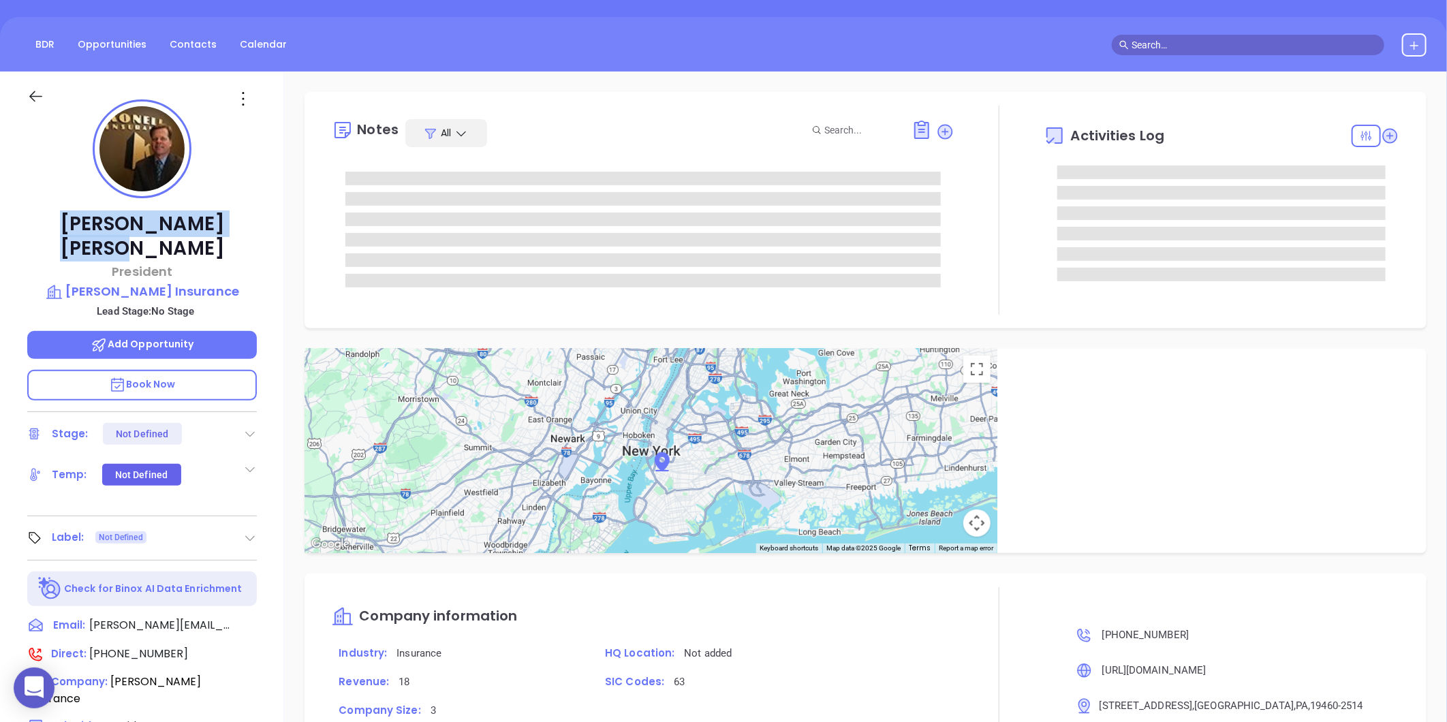
drag, startPoint x: 80, startPoint y: 226, endPoint x: 219, endPoint y: 232, distance: 138.5
click at [219, 232] on p "Chris Konell" at bounding box center [142, 236] width 230 height 49
copy p "Chris Konell"
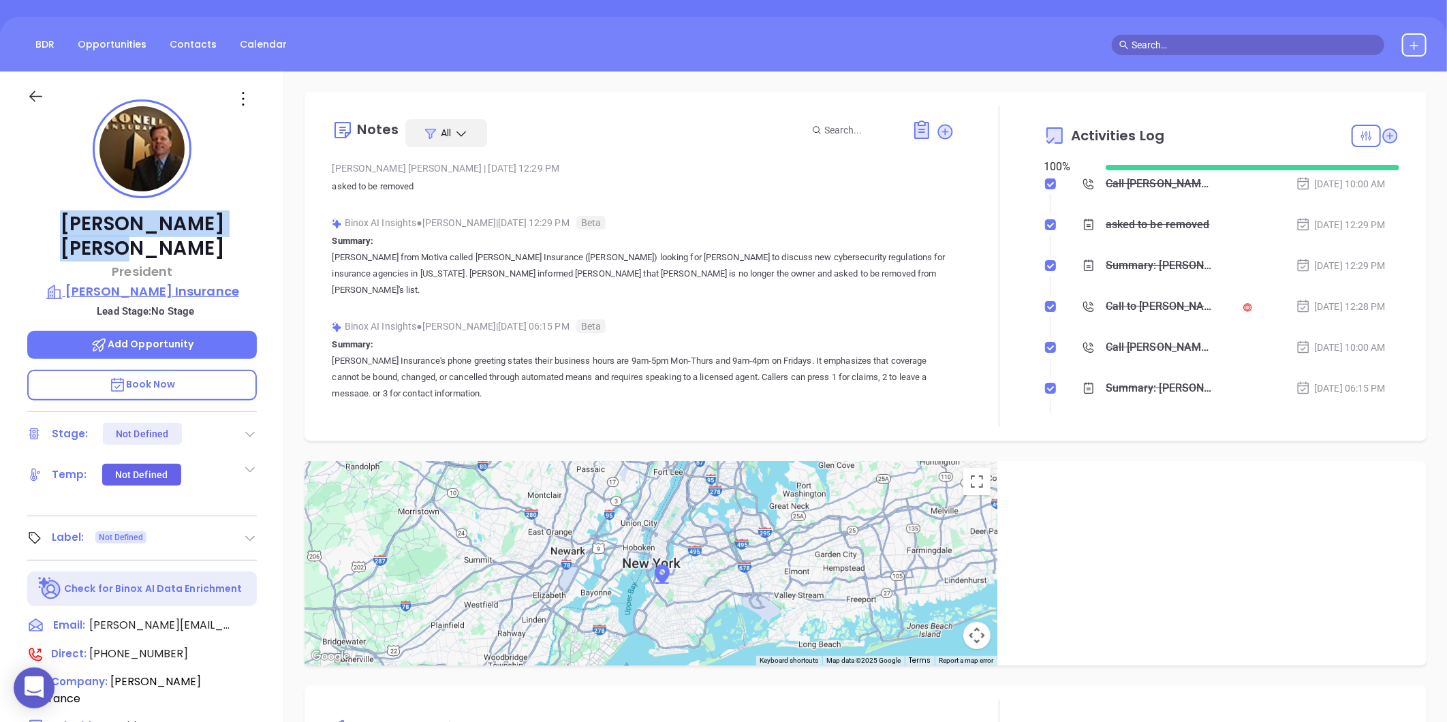
click at [159, 282] on p "Konell Insurance" at bounding box center [142, 291] width 230 height 19
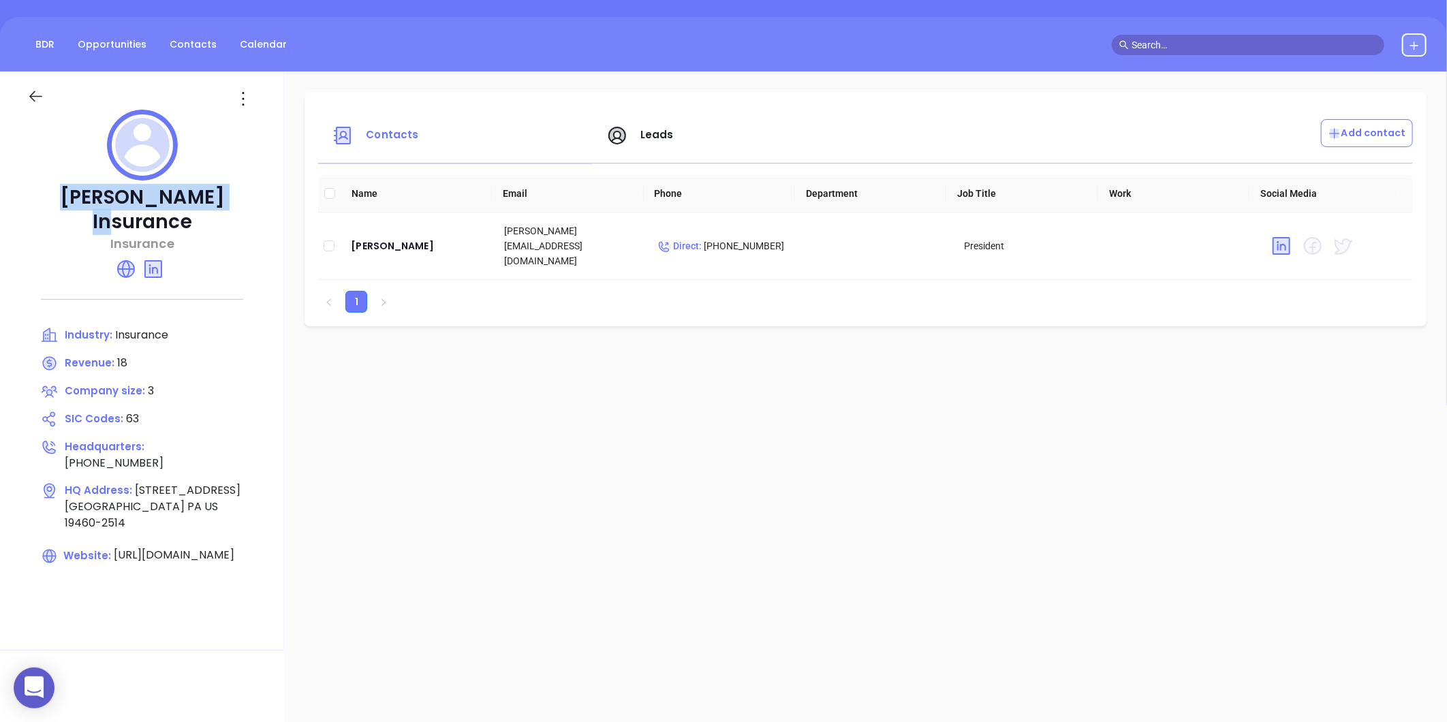
drag, startPoint x: 61, startPoint y: 192, endPoint x: 228, endPoint y: 198, distance: 167.1
click at [228, 198] on p "Konell Insurance" at bounding box center [142, 209] width 230 height 49
copy p "Konell Insurance"
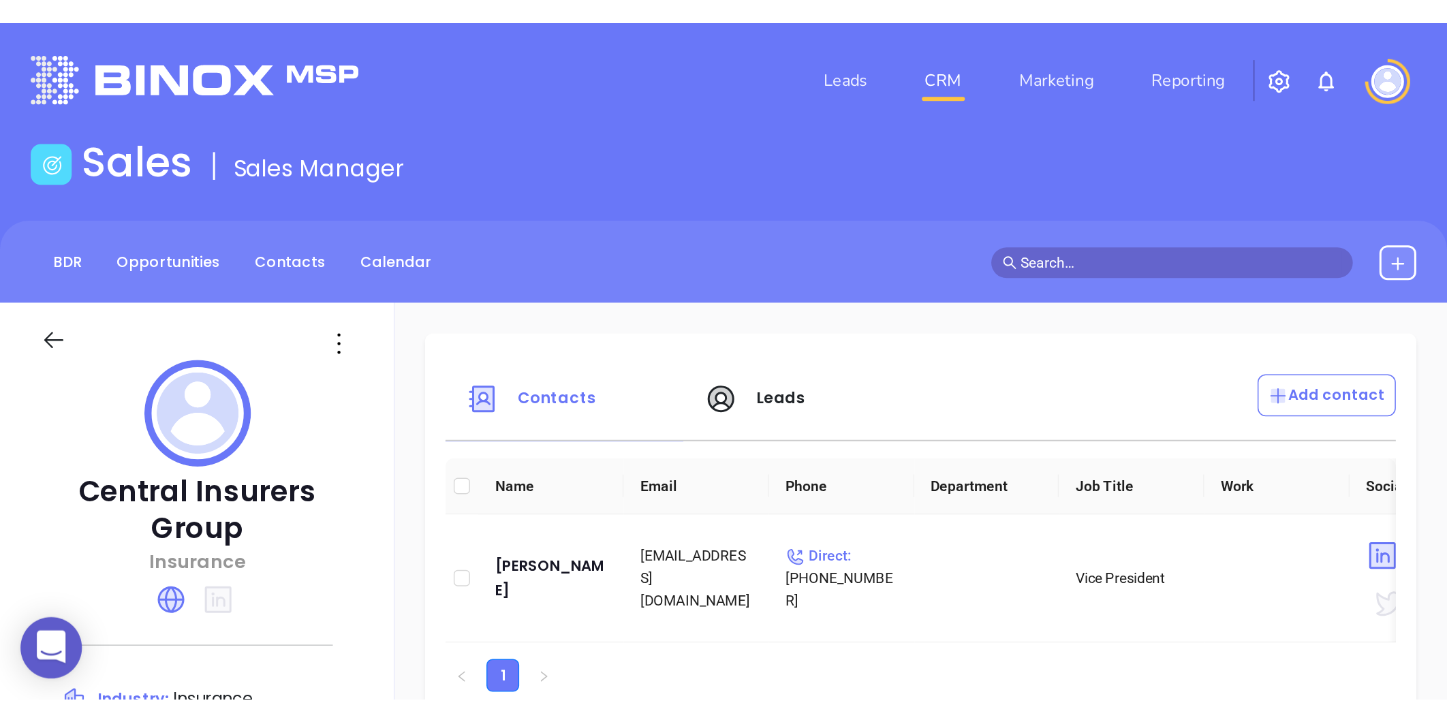
scroll to position [127, 0]
